Goal: Information Seeking & Learning: Learn about a topic

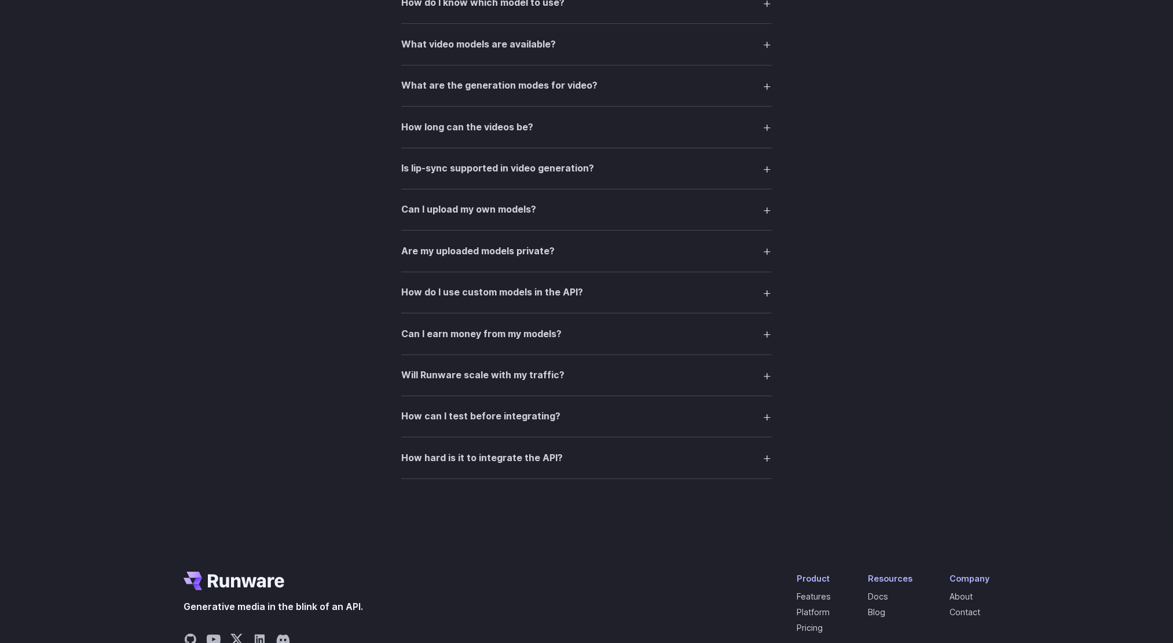
scroll to position [2221, 0]
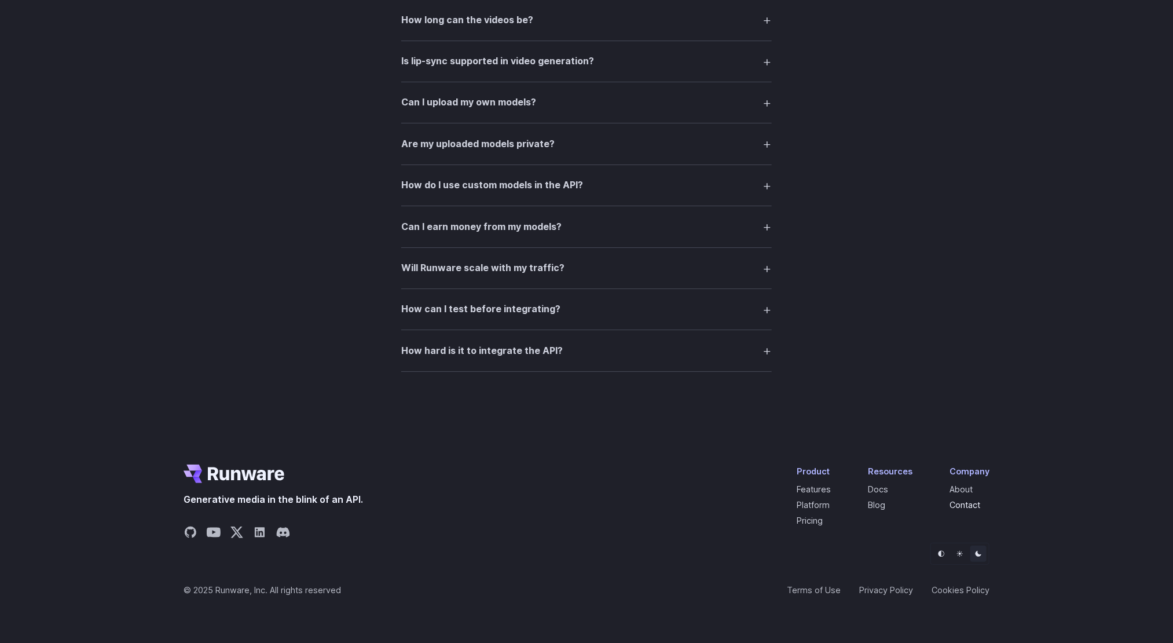
click at [884, 501] on link "Contact" at bounding box center [964, 505] width 31 height 10
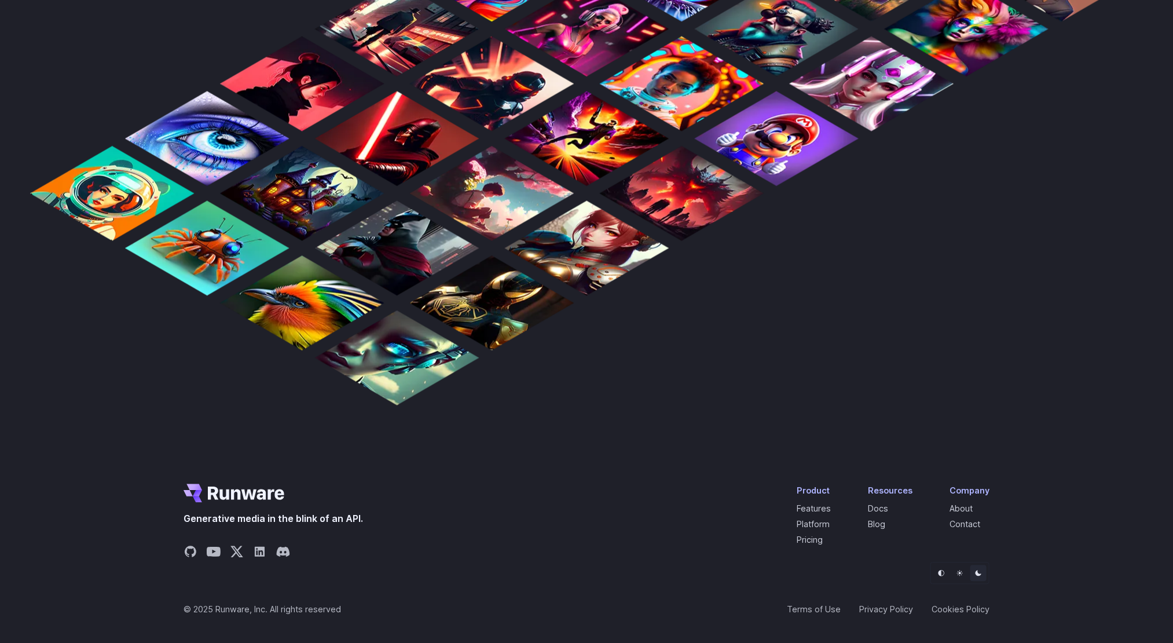
scroll to position [1015, 0]
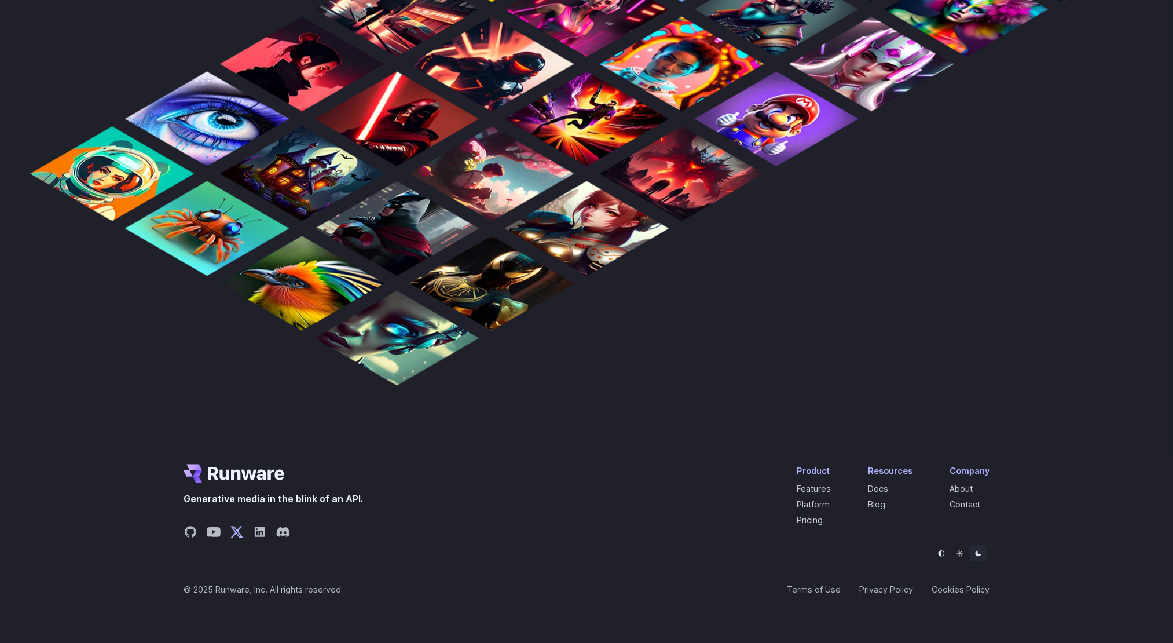
click at [235, 527] on icon "Share on X" at bounding box center [236, 532] width 13 height 11
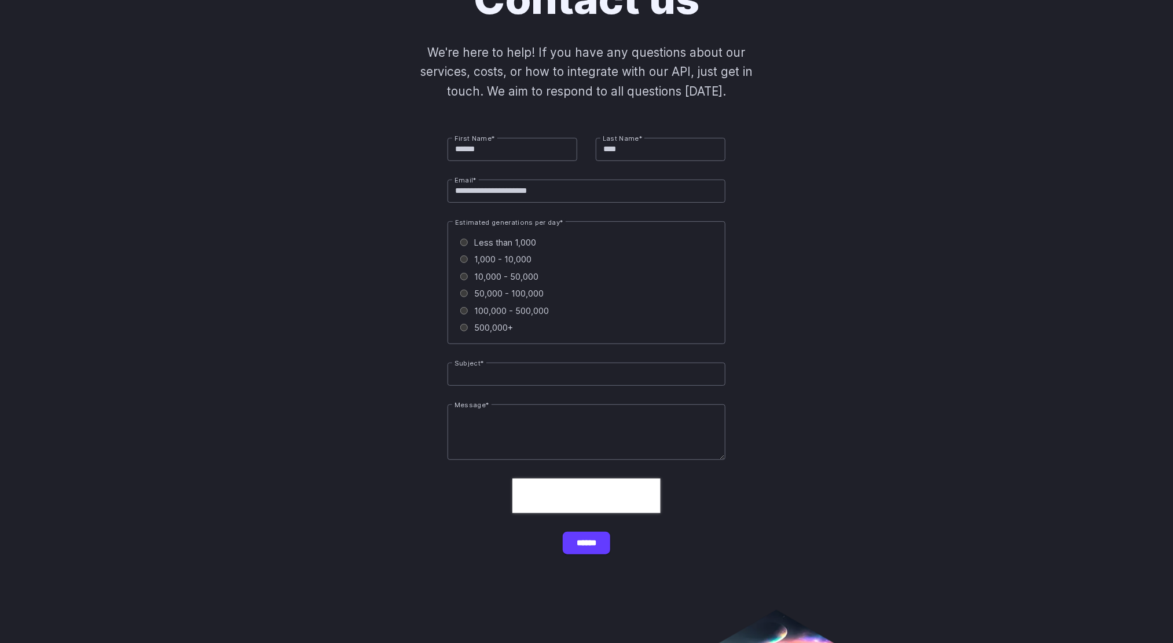
scroll to position [0, 0]
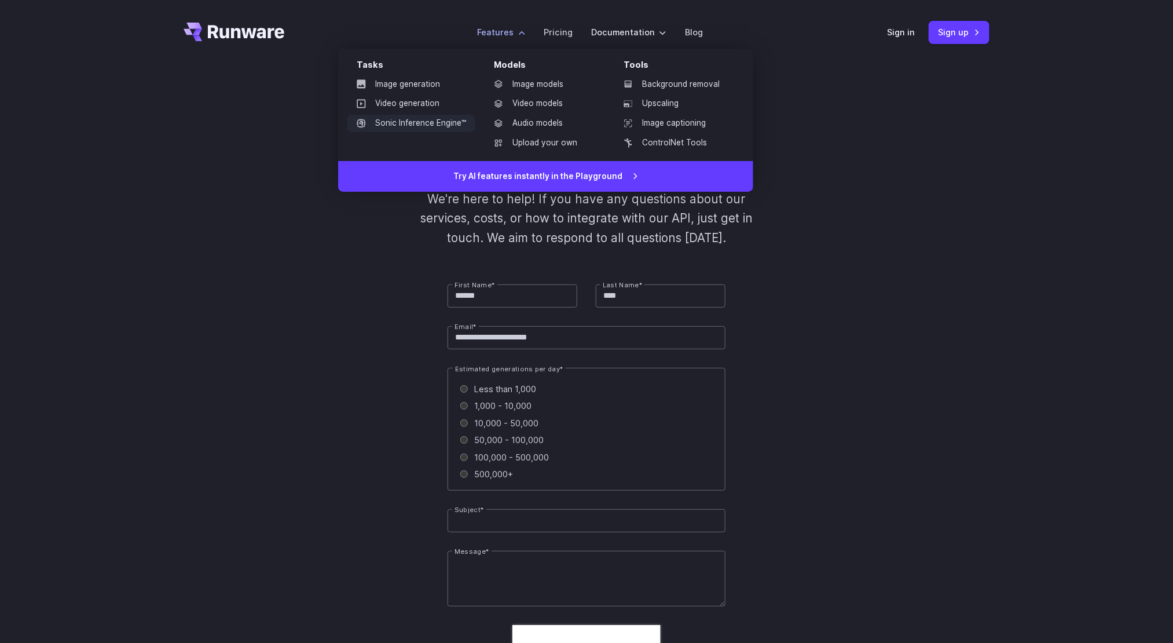
click at [416, 125] on link "Sonic Inference Engine™" at bounding box center [411, 123] width 128 height 17
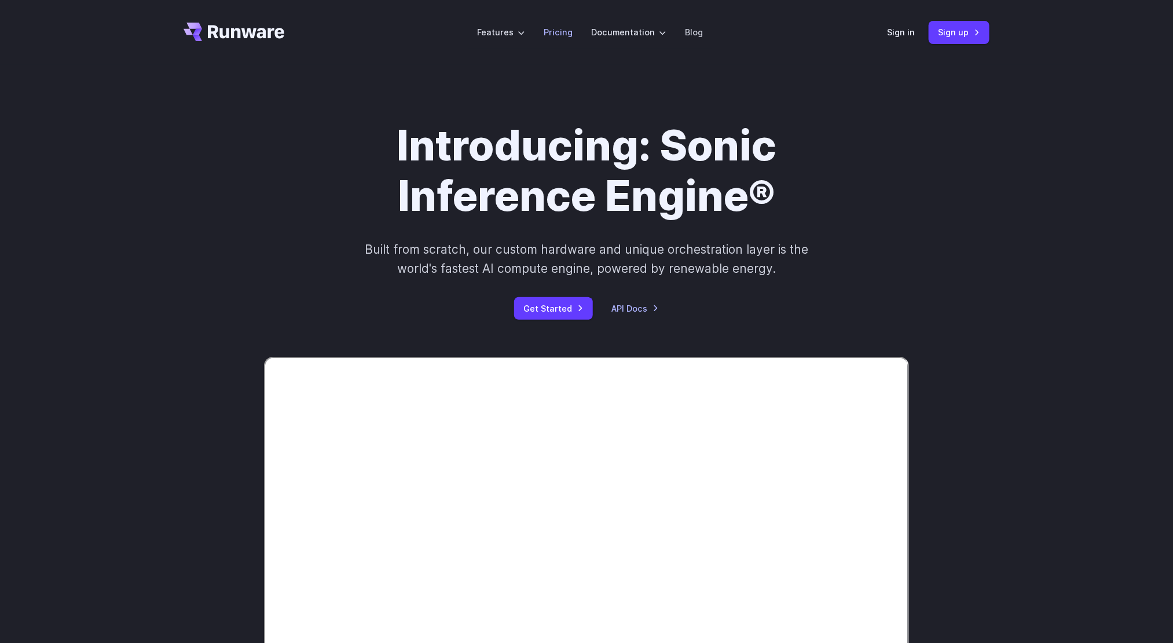
click at [567, 34] on link "Pricing" at bounding box center [558, 31] width 29 height 13
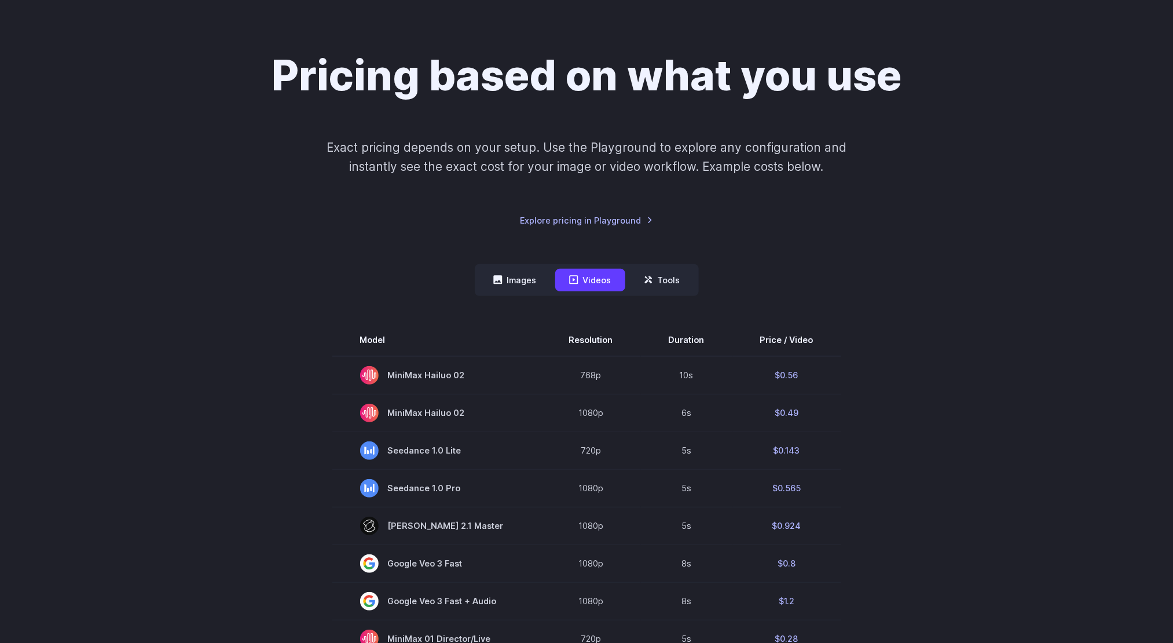
scroll to position [174, 0]
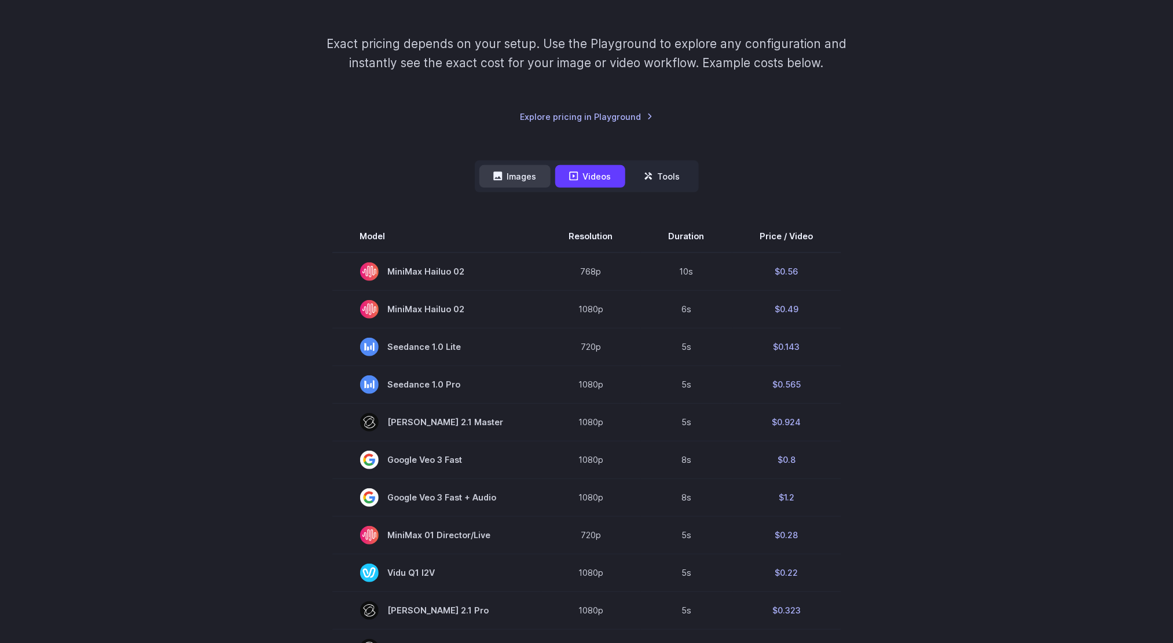
click at [502, 173] on icon at bounding box center [497, 175] width 9 height 9
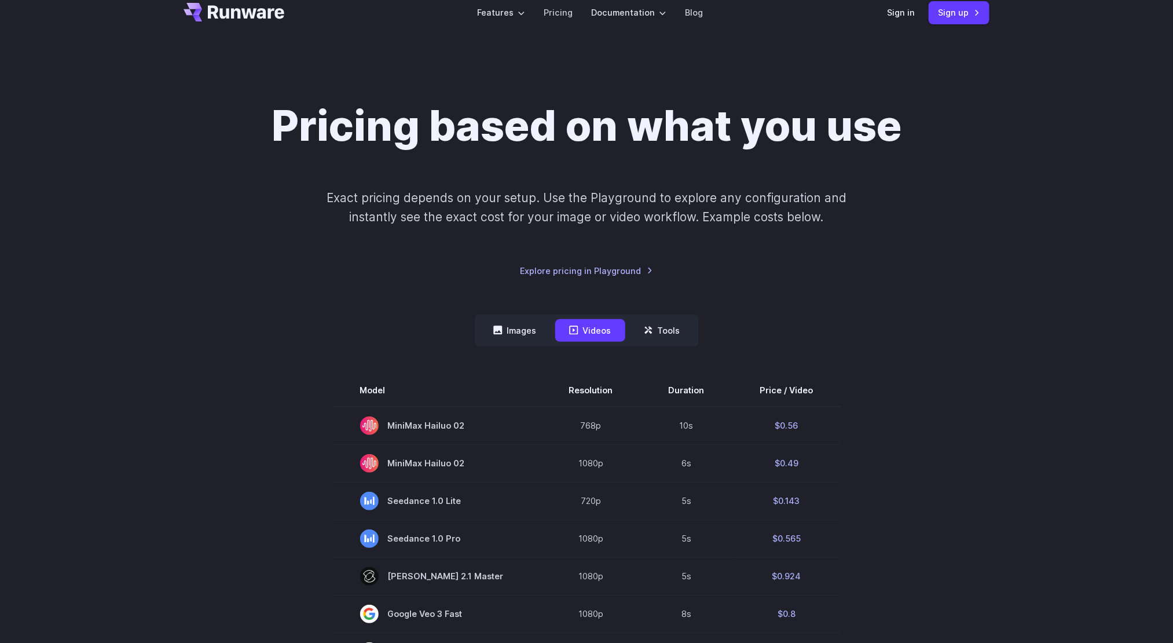
scroll to position [0, 0]
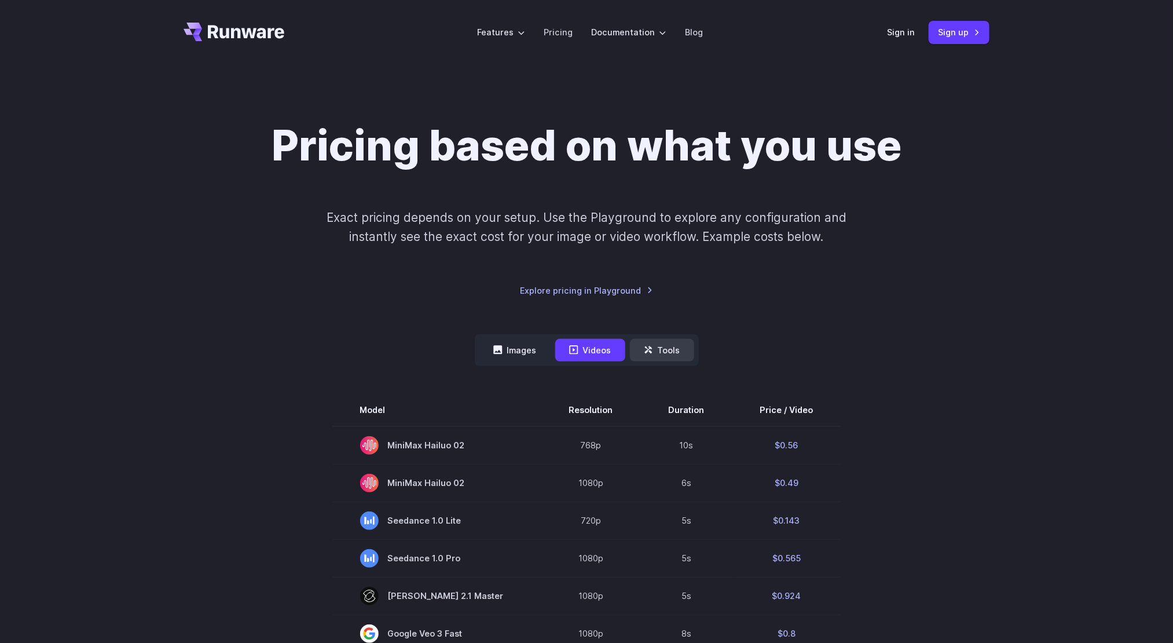
click at [679, 353] on button "Tools" at bounding box center [662, 350] width 64 height 23
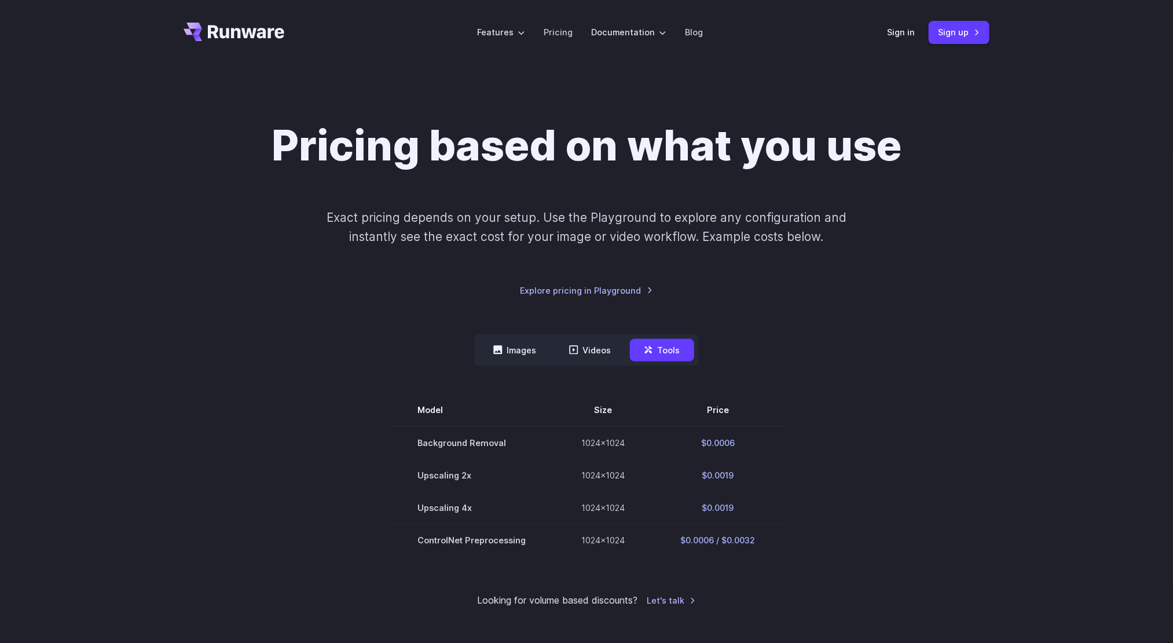
drag, startPoint x: 370, startPoint y: 434, endPoint x: 791, endPoint y: 552, distance: 437.1
click at [791, 552] on section "Model Size Price Background Removal 1024x1024 $0.0006 Upscaling 2x 1024x1024 $0…" at bounding box center [587, 475] width 806 height 162
click at [812, 499] on section "Model Size Price Background Removal 1024x1024 $0.0006 Upscaling 2x 1024x1024 $0…" at bounding box center [587, 475] width 806 height 162
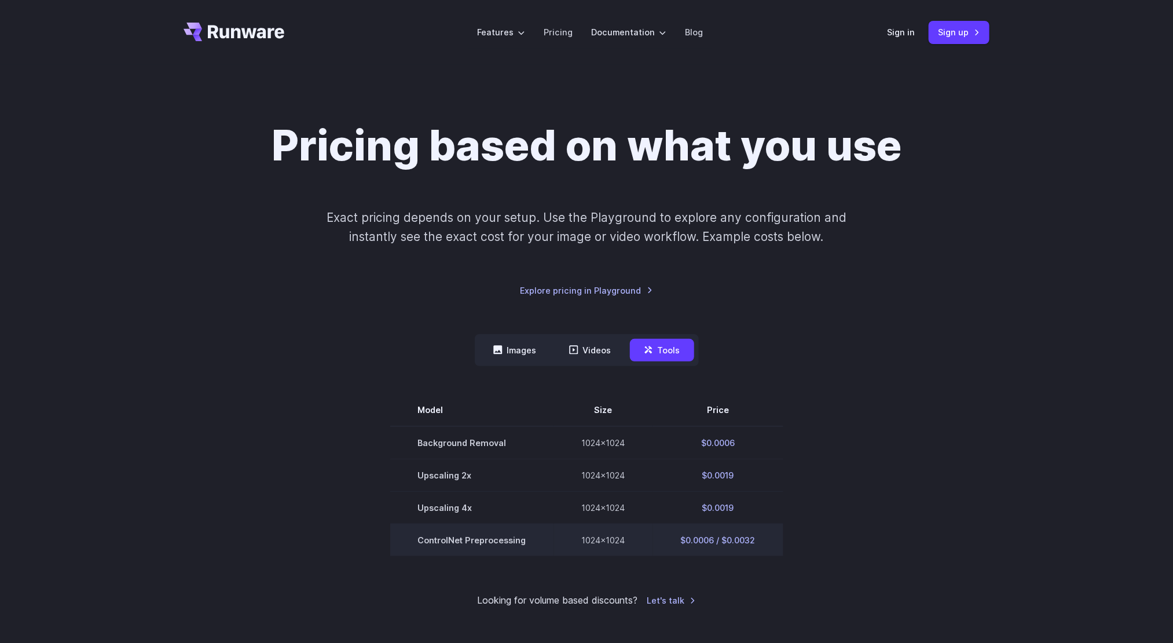
click at [646, 554] on td "1024x1024" at bounding box center [603, 539] width 99 height 32
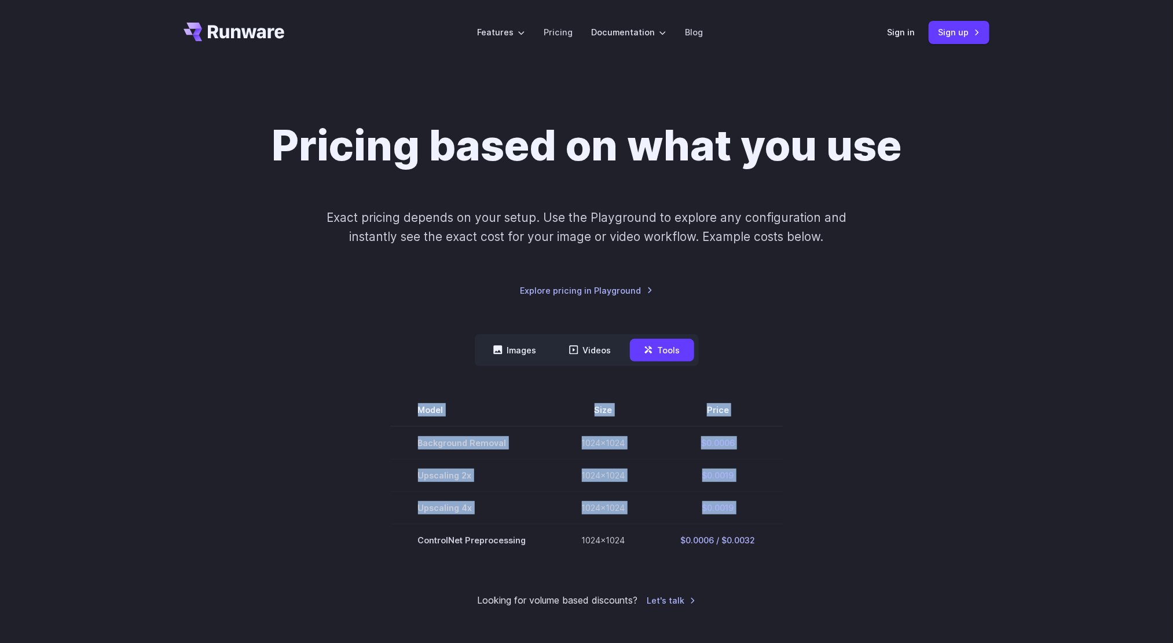
drag, startPoint x: 392, startPoint y: 538, endPoint x: 804, endPoint y: 542, distance: 411.6
click at [804, 542] on section "Model Size Price Background Removal 1024x1024 $0.0006 Upscaling 2x 1024x1024 $0…" at bounding box center [587, 475] width 806 height 162
